Goal: Navigation & Orientation: Understand site structure

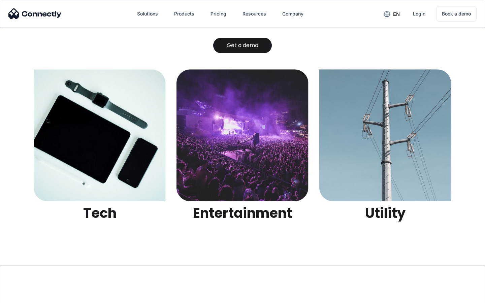
scroll to position [2125, 0]
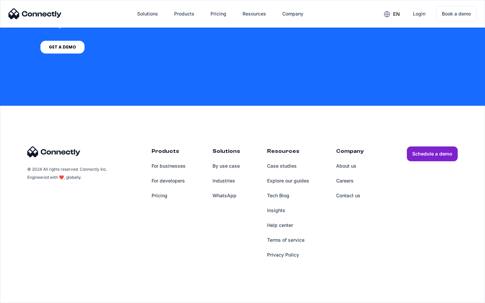
scroll to position [511, 0]
